Goal: Complete application form: Complete application form

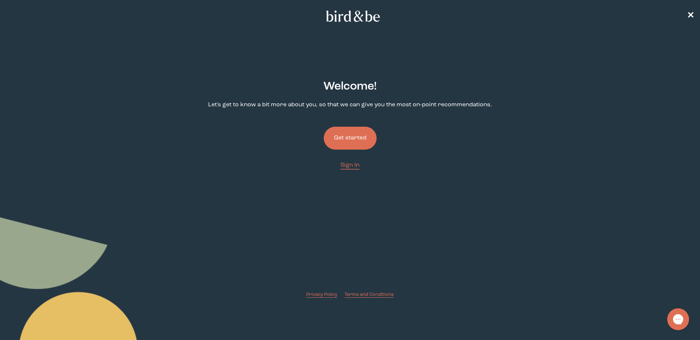
click at [349, 137] on button "Get started" at bounding box center [350, 138] width 53 height 23
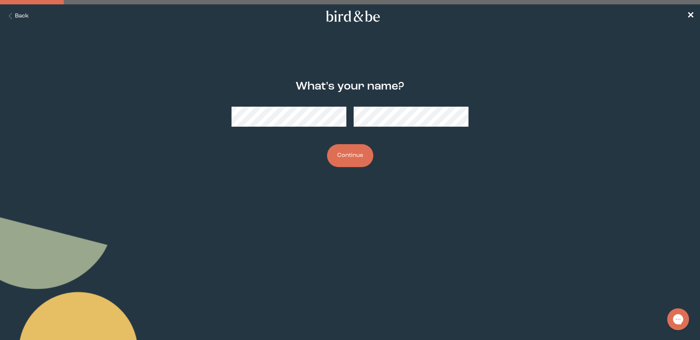
click at [347, 159] on button "Continue" at bounding box center [350, 155] width 46 height 23
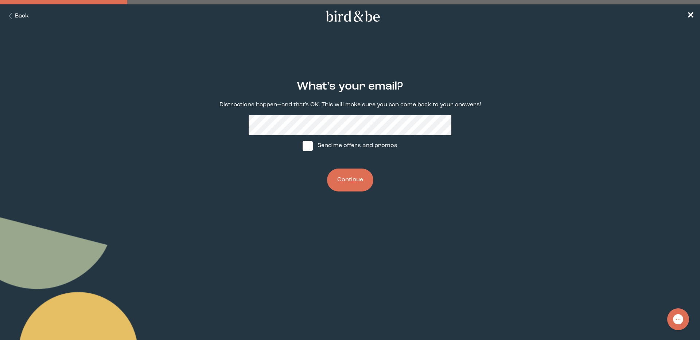
click at [343, 176] on button "Continue" at bounding box center [350, 180] width 46 height 23
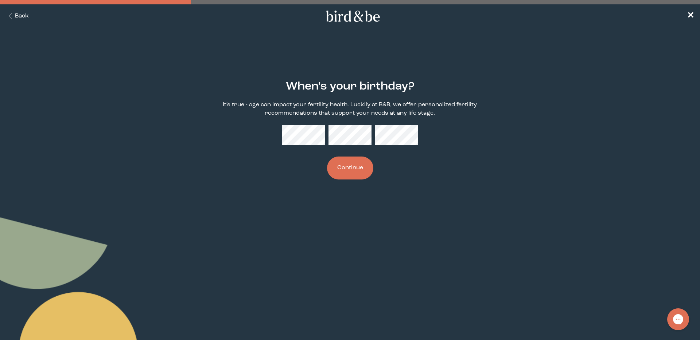
click at [366, 163] on button "Continue" at bounding box center [350, 168] width 46 height 23
click at [412, 177] on div "When's your birthday? It's true - age can impact your fertility health. Luckily…" at bounding box center [350, 130] width 338 height 123
click at [340, 169] on button "Continue" at bounding box center [350, 168] width 46 height 23
click at [358, 170] on button "Continue" at bounding box center [350, 168] width 46 height 23
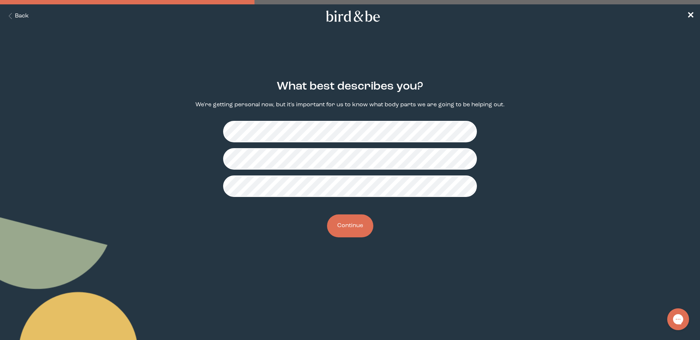
click at [356, 228] on button "Continue" at bounding box center [350, 226] width 46 height 23
click at [349, 227] on button "Continue" at bounding box center [350, 226] width 46 height 23
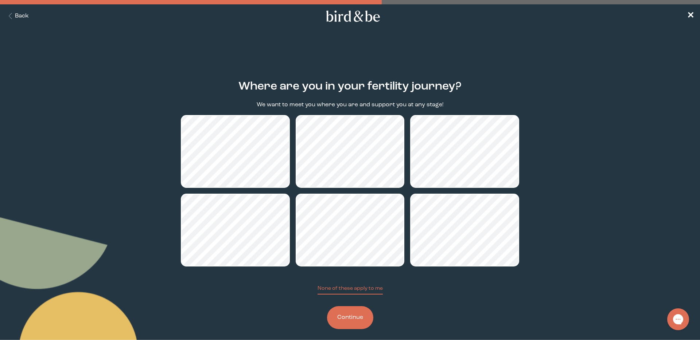
click at [340, 321] on button "Continue" at bounding box center [350, 317] width 46 height 23
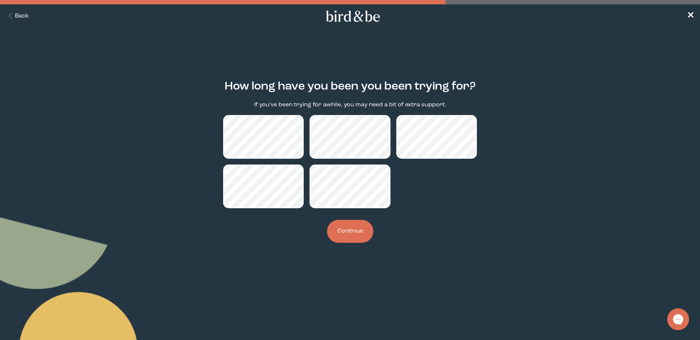
click at [359, 238] on button "Continue" at bounding box center [350, 231] width 46 height 23
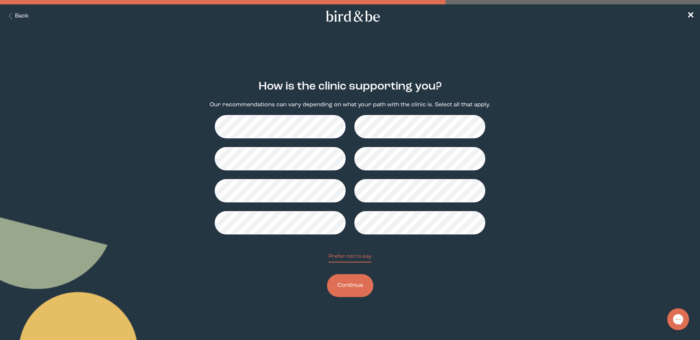
click at [358, 280] on button "Continue" at bounding box center [350, 285] width 46 height 23
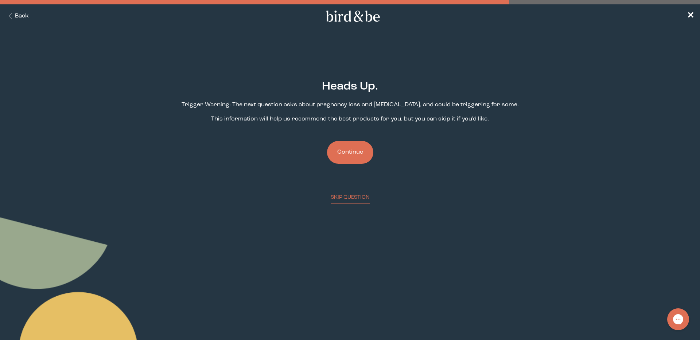
click at [360, 159] on button "Continue" at bounding box center [350, 152] width 46 height 23
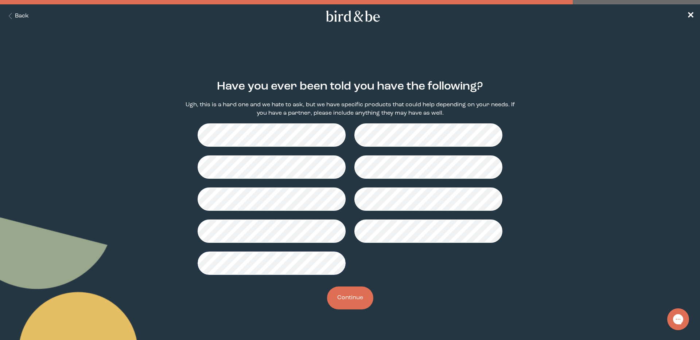
click at [352, 300] on button "Continue" at bounding box center [350, 298] width 46 height 23
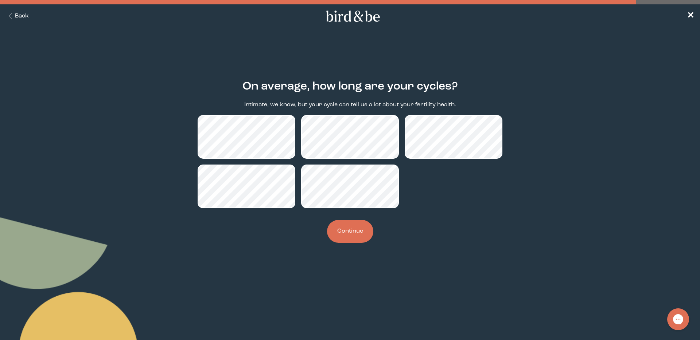
click at [352, 233] on button "Continue" at bounding box center [350, 231] width 46 height 23
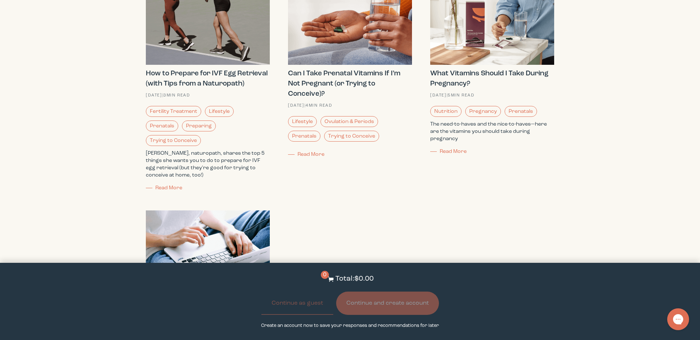
scroll to position [1528, 0]
